Goal: Book appointment/travel/reservation

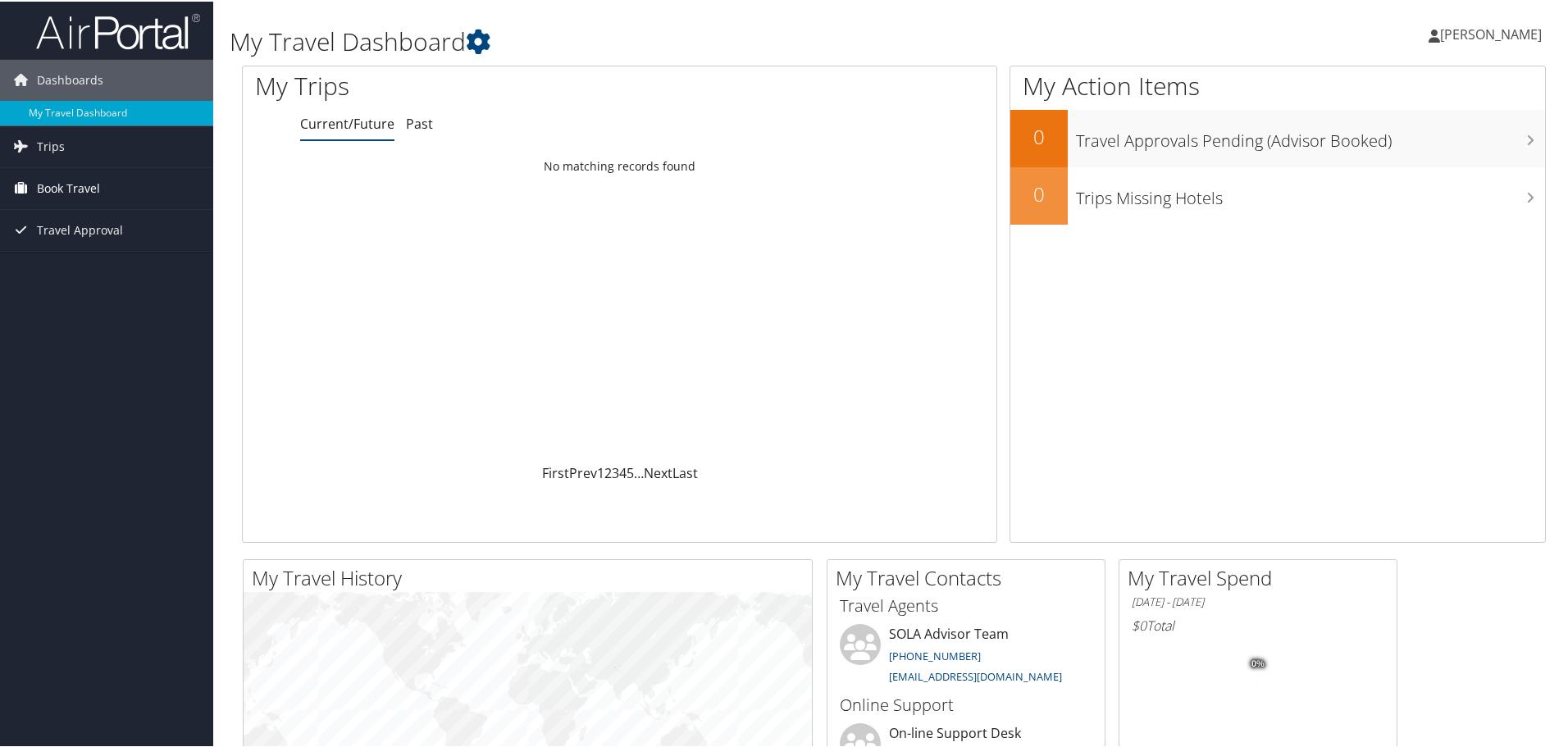
click at [86, 192] on span "Book Travel" at bounding box center [68, 187] width 63 height 41
click at [112, 245] on link "Book/Manage Online Trips" at bounding box center [106, 244] width 213 height 25
click at [1519, 26] on span "[PERSON_NAME]" at bounding box center [1491, 33] width 102 height 18
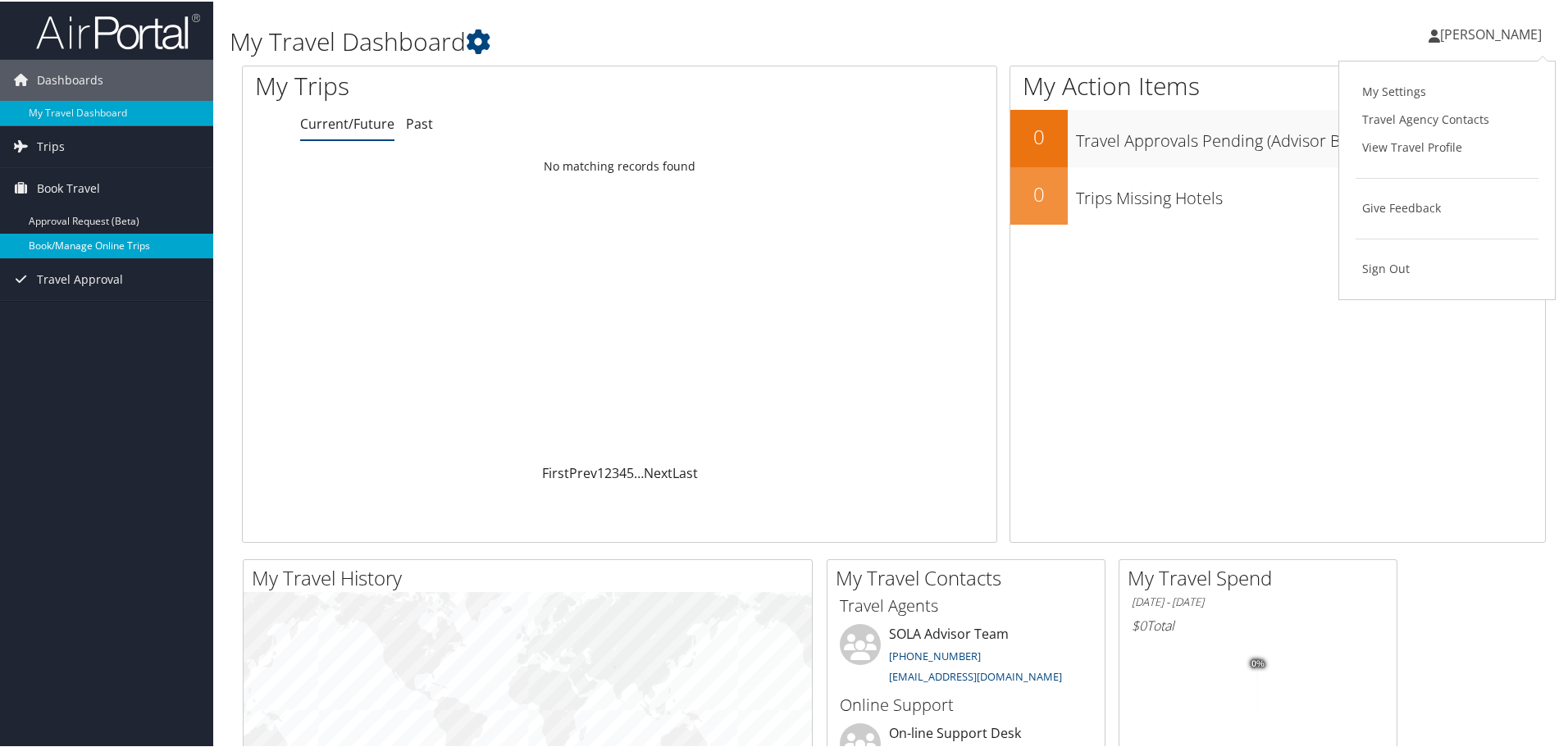
click at [35, 252] on link "Book/Manage Online Trips" at bounding box center [106, 244] width 213 height 25
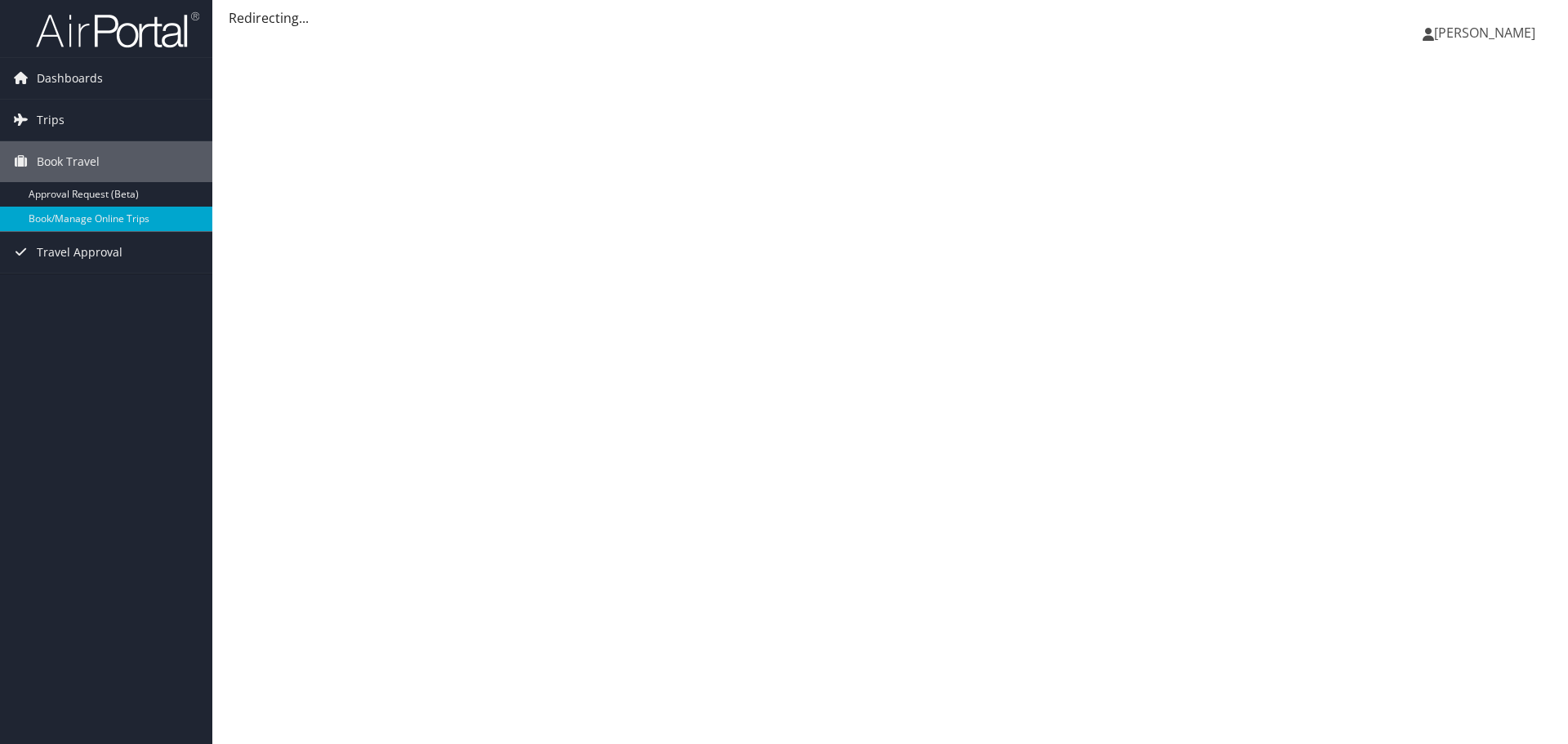
click at [1503, 34] on span "[PERSON_NAME]" at bounding box center [1485, 33] width 102 height 18
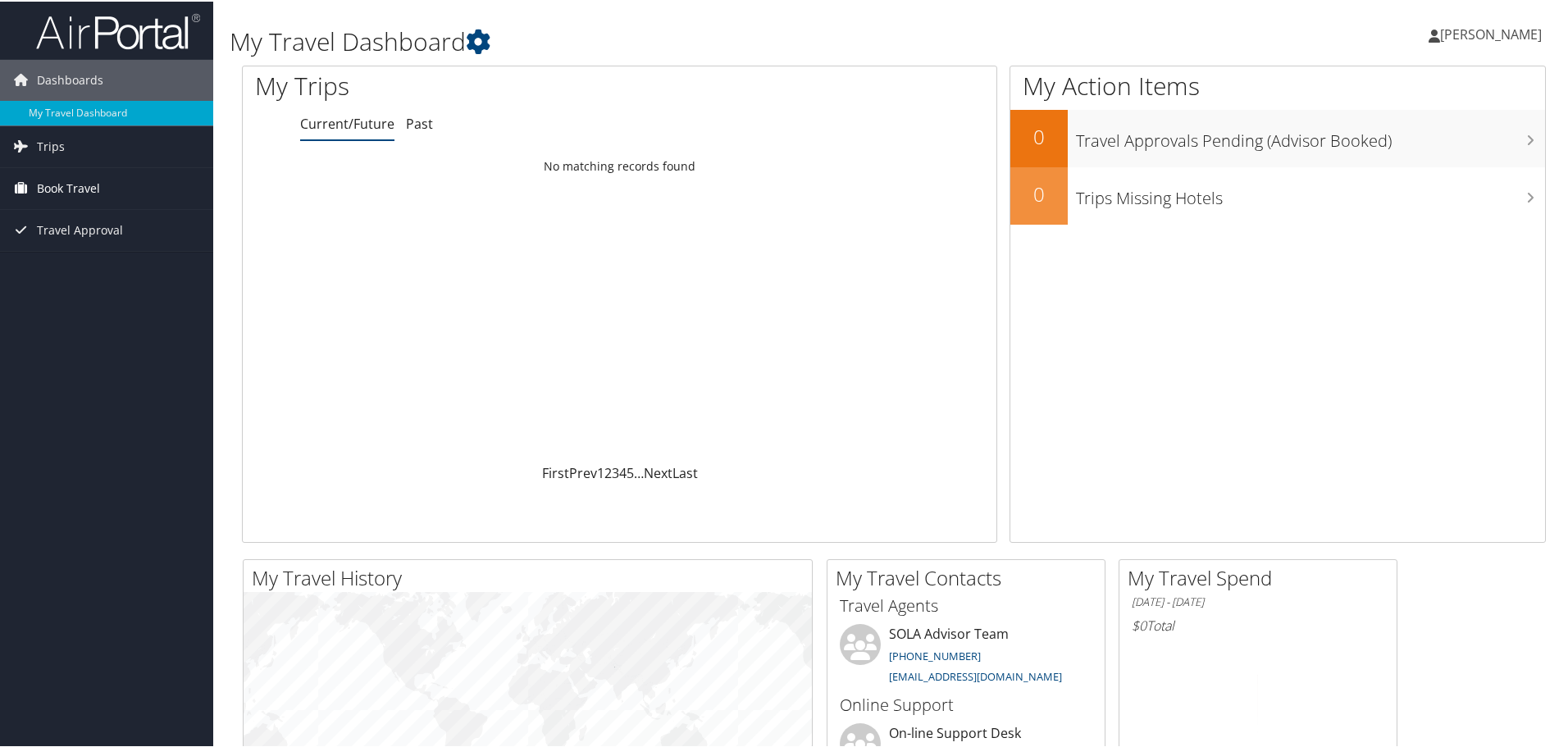
drag, startPoint x: 49, startPoint y: 207, endPoint x: 62, endPoint y: 185, distance: 25.6
click at [49, 207] on li "Book Travel Approval Request (Beta) Book/Manage Online Trips" at bounding box center [106, 187] width 213 height 42
click at [62, 184] on span "Book Travel" at bounding box center [68, 187] width 63 height 41
click at [104, 247] on link "Book/Manage Online Trips" at bounding box center [106, 244] width 213 height 25
